Goal: Navigation & Orientation: Find specific page/section

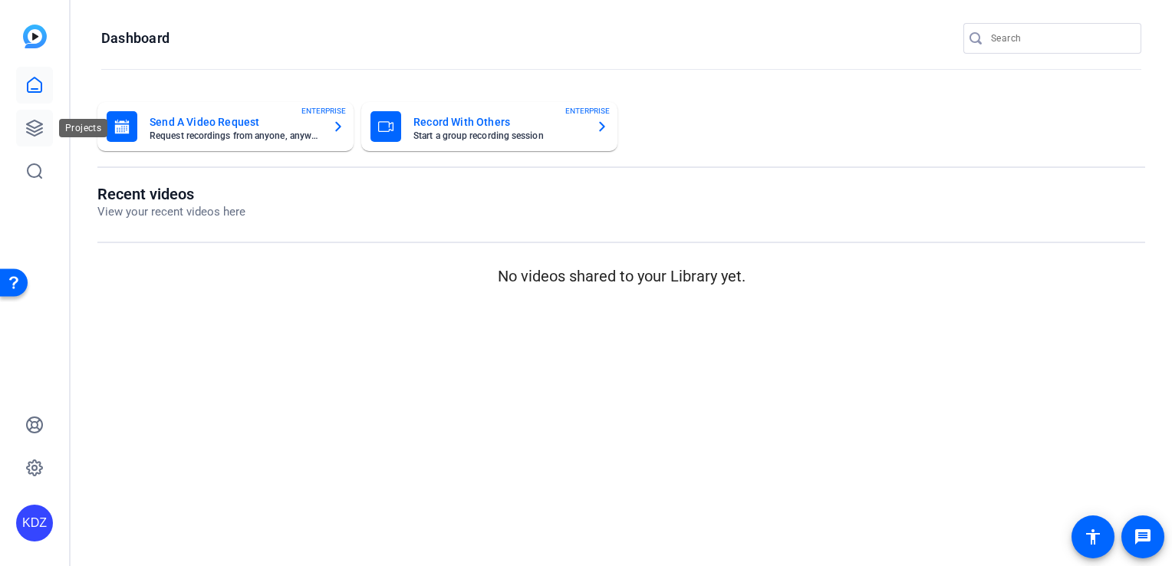
click at [43, 122] on icon at bounding box center [34, 128] width 18 height 18
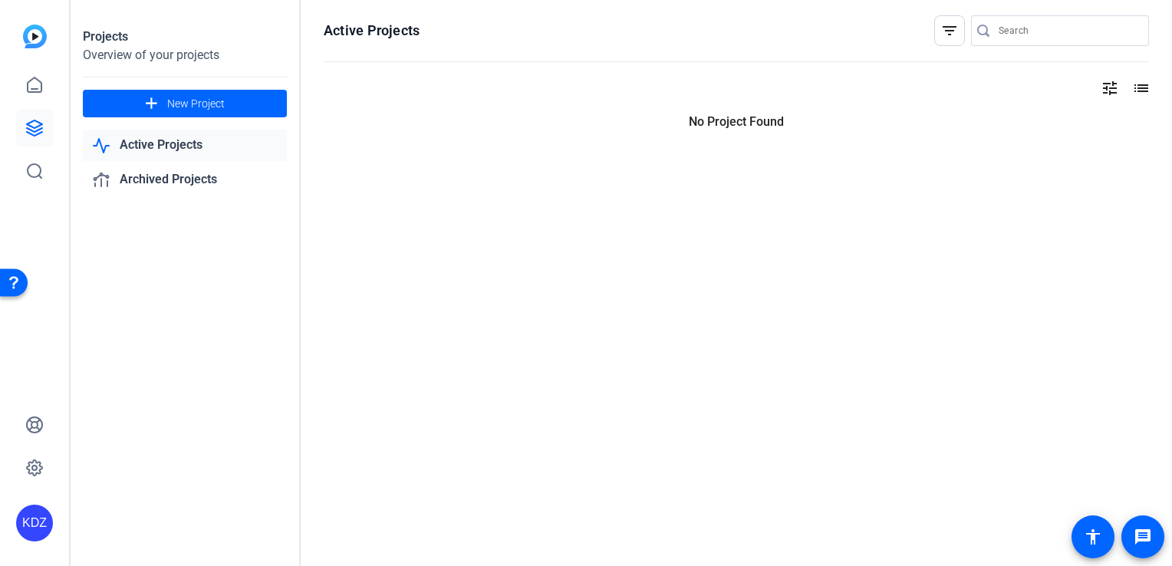
click at [164, 159] on link "Active Projects" at bounding box center [185, 145] width 204 height 31
click at [39, 93] on icon at bounding box center [34, 85] width 18 height 18
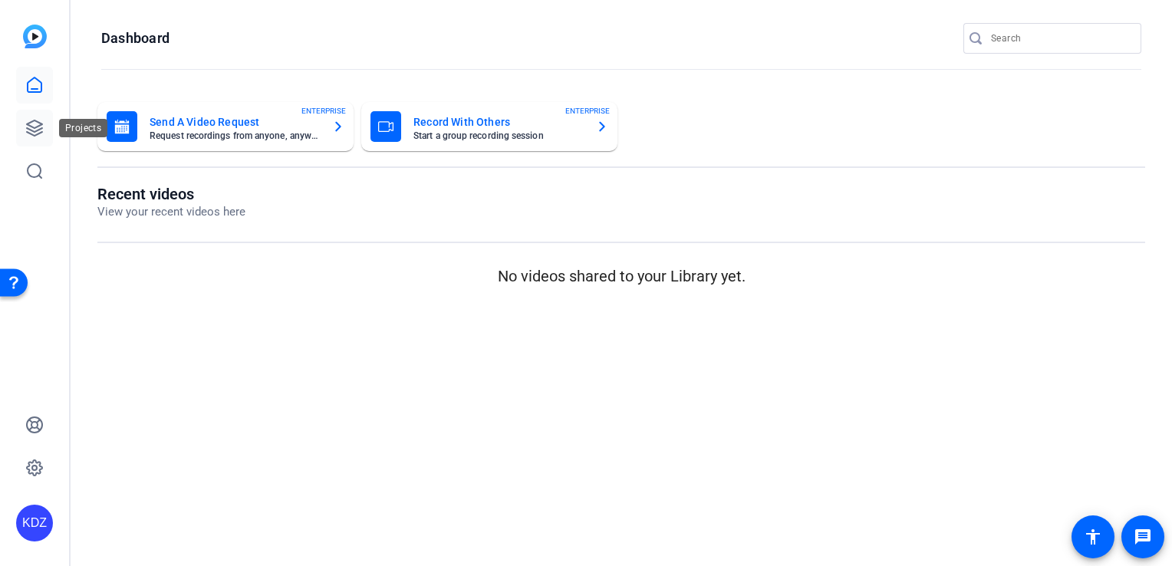
click at [40, 121] on icon at bounding box center [34, 128] width 18 height 18
